Goal: Navigation & Orientation: Find specific page/section

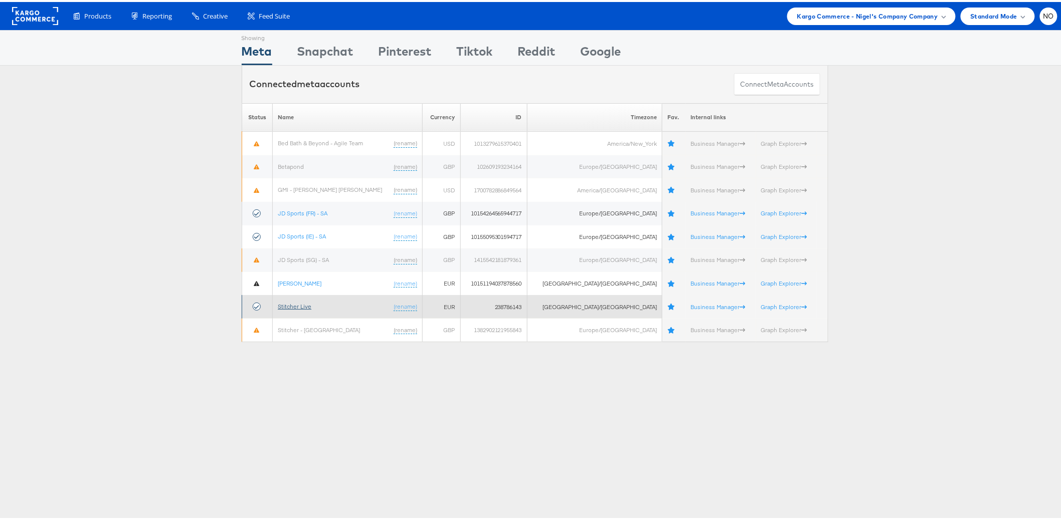
click at [298, 301] on link "Stitcher Live" at bounding box center [295, 305] width 34 height 8
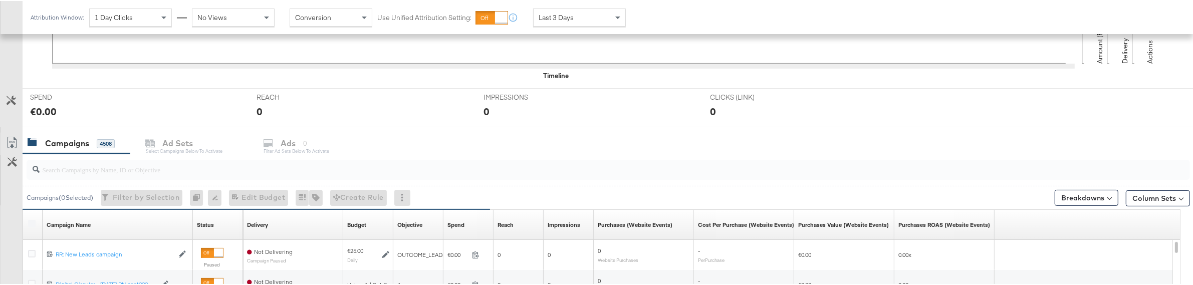
scroll to position [420, 0]
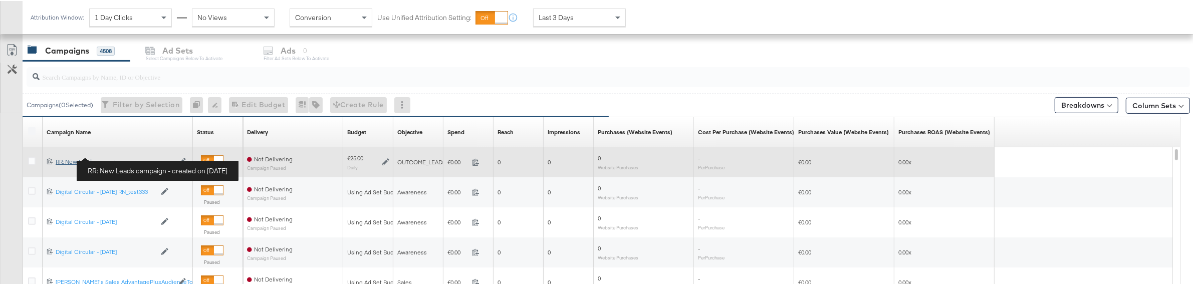
click at [87, 160] on div "RR: New Leads campaign RR: New Leads campaign" at bounding box center [115, 161] width 118 height 8
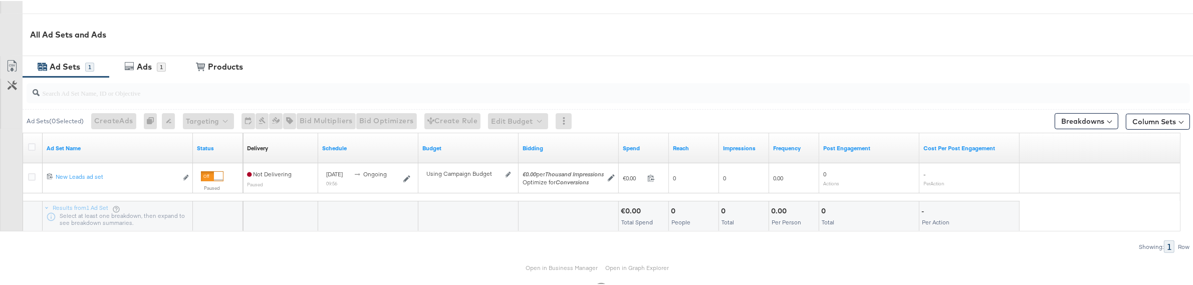
scroll to position [467, 0]
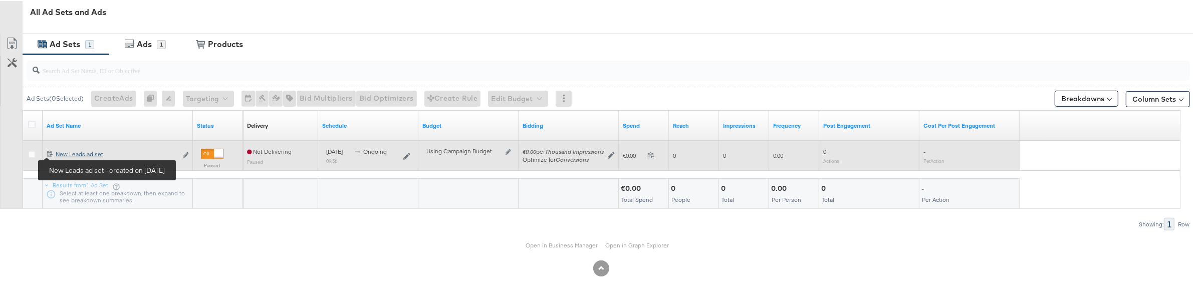
click at [68, 155] on div "New Leads ad set New Leads ad set" at bounding box center [117, 153] width 122 height 8
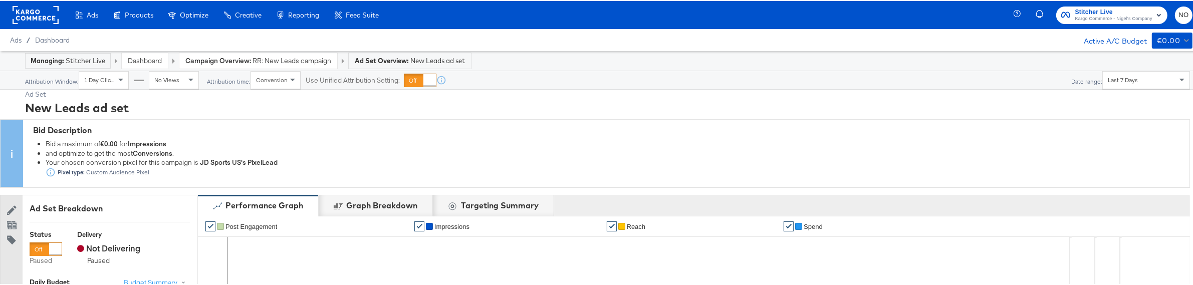
click at [45, 15] on rect at bounding box center [36, 14] width 46 height 18
